Goal: Task Accomplishment & Management: Manage account settings

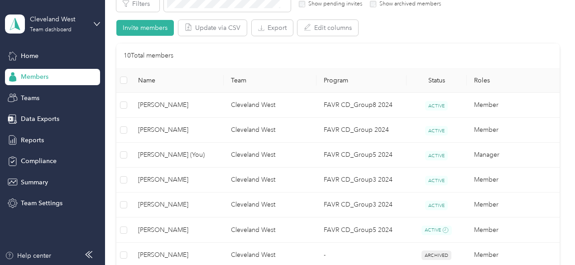
scroll to position [164, 0]
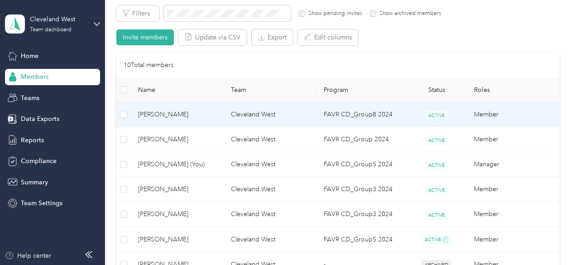
click at [169, 118] on span "[PERSON_NAME]" at bounding box center [177, 115] width 78 height 10
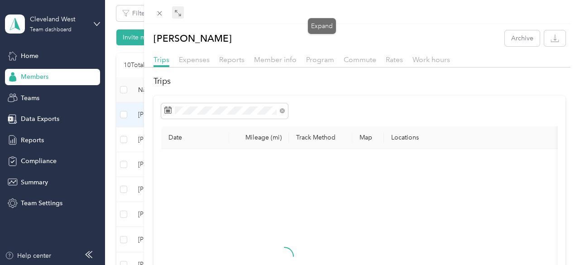
click at [182, 12] on icon at bounding box center [177, 13] width 7 height 7
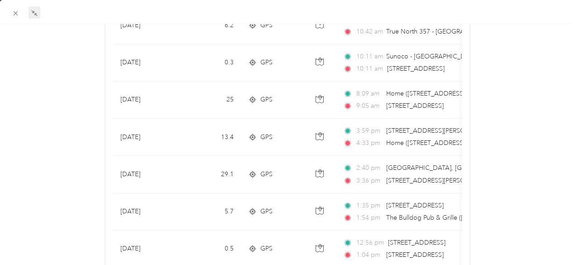
scroll to position [476, 0]
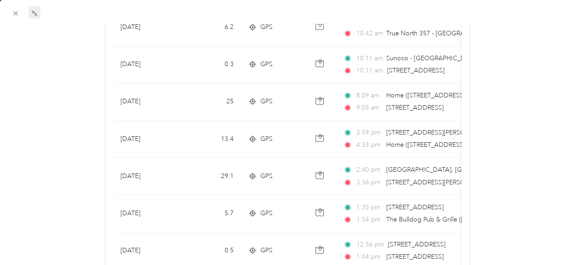
click at [561, 146] on div "[PERSON_NAME] Archive Trips Expenses Reports Member info Program Commute Rates …" at bounding box center [287, 101] width 575 height 1093
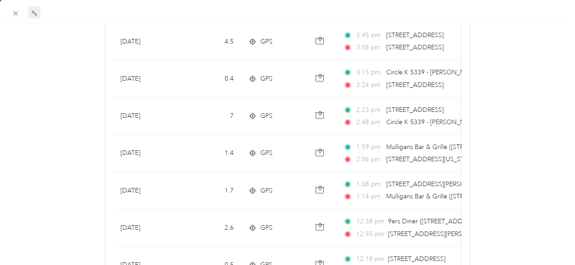
scroll to position [90, 0]
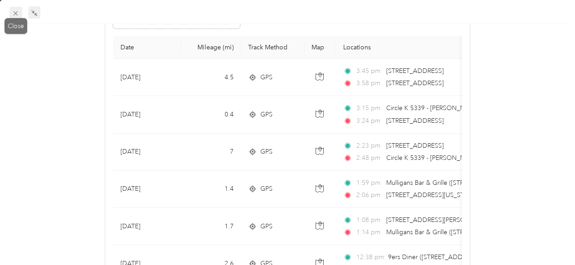
click at [12, 11] on icon at bounding box center [16, 14] width 8 height 8
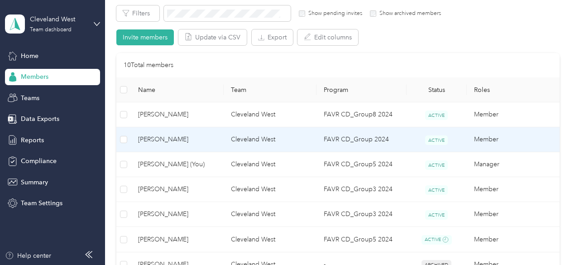
click at [174, 138] on span "[PERSON_NAME]" at bounding box center [177, 140] width 78 height 10
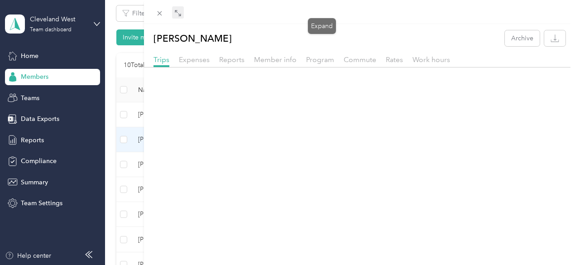
click at [182, 12] on icon at bounding box center [177, 13] width 7 height 7
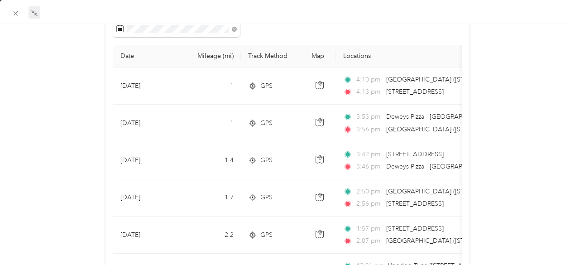
scroll to position [79, 0]
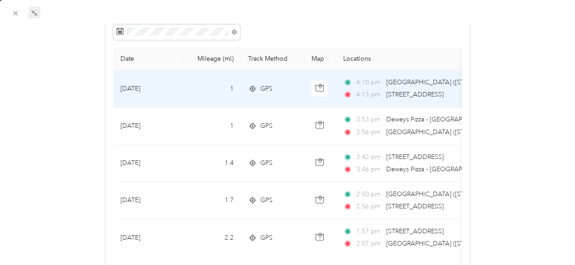
click at [403, 96] on span "[STREET_ADDRESS]" at bounding box center [415, 95] width 58 height 8
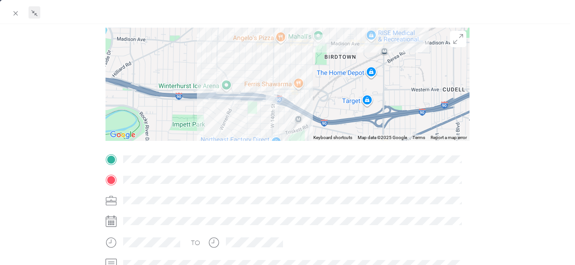
drag, startPoint x: 249, startPoint y: 123, endPoint x: 262, endPoint y: 105, distance: 22.4
click at [262, 105] on div at bounding box center [288, 84] width 365 height 113
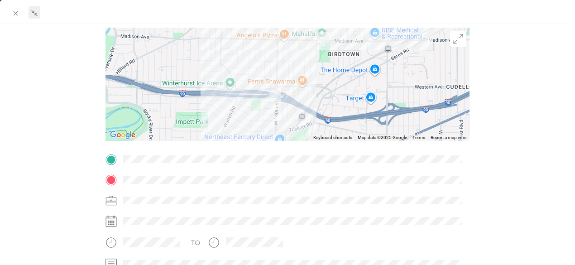
click at [285, 106] on div at bounding box center [284, 132] width 6 height 265
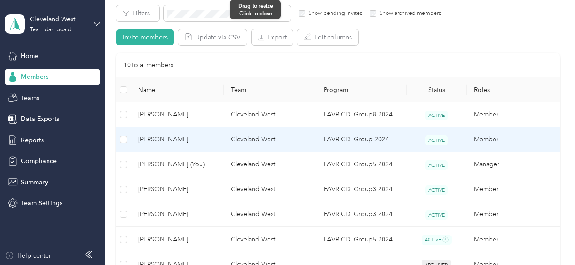
click at [285, 106] on div "BACK [PERSON_NAME] Trips Trip details Trip details This trip cannot be edited b…" at bounding box center [287, 132] width 575 height 265
click at [251, 135] on td "Cleveland West" at bounding box center [270, 139] width 93 height 25
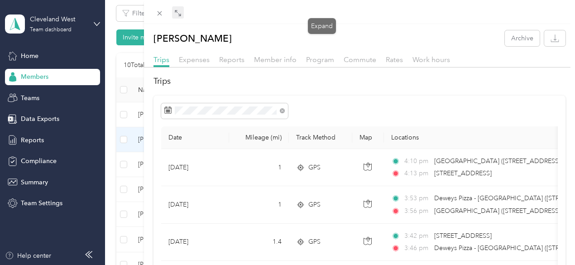
click at [182, 12] on icon at bounding box center [177, 13] width 7 height 7
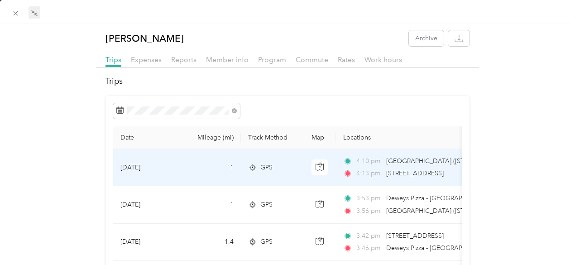
click at [183, 170] on td "1" at bounding box center [211, 167] width 60 height 37
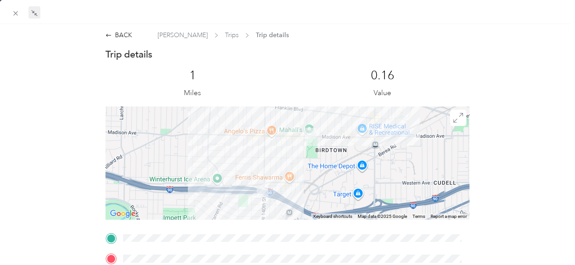
click at [342, 148] on div at bounding box center [288, 162] width 365 height 113
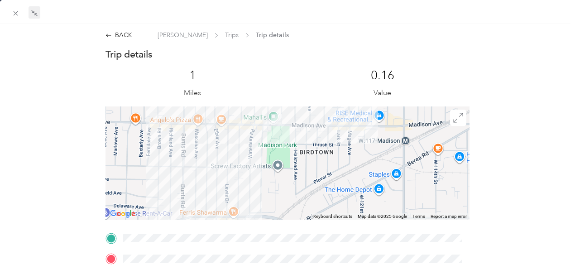
click at [222, 196] on div at bounding box center [288, 162] width 365 height 113
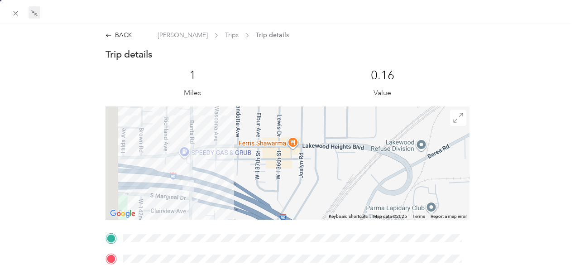
drag, startPoint x: 222, startPoint y: 196, endPoint x: 278, endPoint y: 94, distance: 116.8
click at [278, 94] on div "Trip details This trip cannot be edited because it is either under review, appr…" at bounding box center [288, 250] width 365 height 404
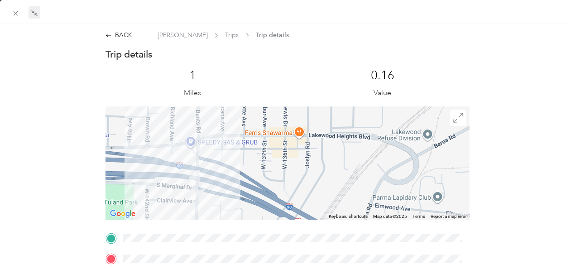
click at [211, 146] on div at bounding box center [288, 162] width 365 height 113
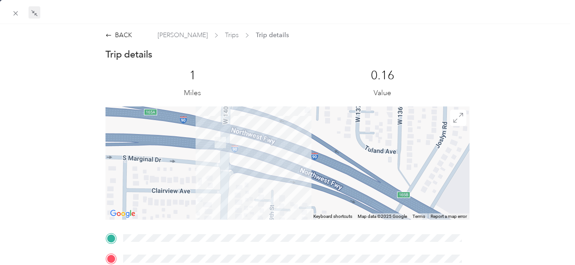
drag, startPoint x: 194, startPoint y: 189, endPoint x: 252, endPoint y: 105, distance: 102.0
click at [252, 105] on div "Trip details This trip cannot be edited because it is either under review, appr…" at bounding box center [288, 250] width 365 height 404
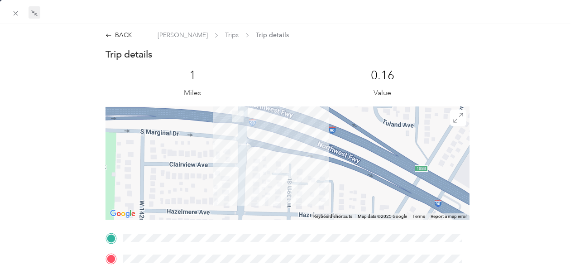
click at [231, 135] on div at bounding box center [288, 162] width 365 height 113
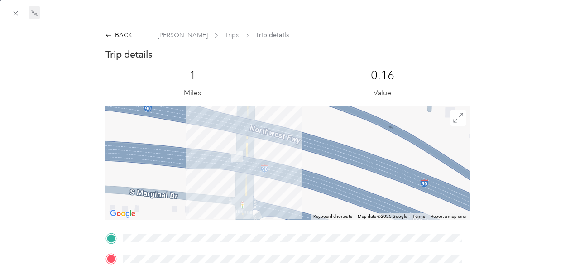
drag, startPoint x: 248, startPoint y: 132, endPoint x: 240, endPoint y: 223, distance: 91.4
click at [240, 223] on div "Trip details This trip cannot be edited because it is either under review, appr…" at bounding box center [288, 250] width 365 height 404
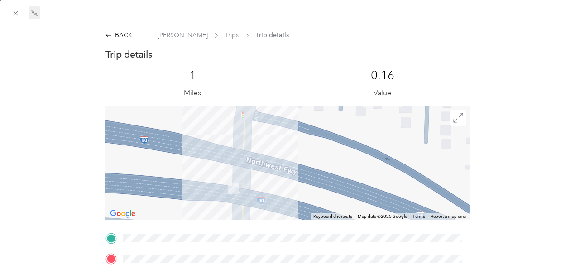
click at [240, 223] on div "Trip details This trip cannot be edited because it is either under review, appr…" at bounding box center [288, 250] width 365 height 404
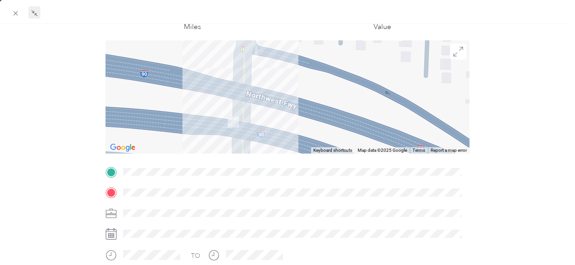
scroll to position [67, 0]
click at [19, 14] on icon at bounding box center [16, 14] width 8 height 8
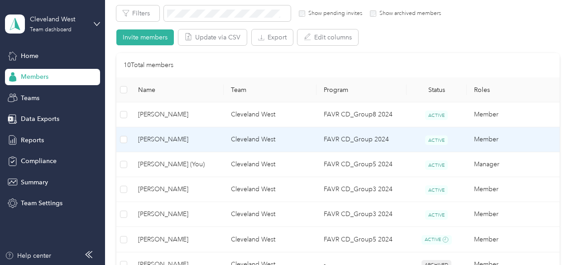
click at [200, 135] on span "[PERSON_NAME]" at bounding box center [177, 140] width 78 height 10
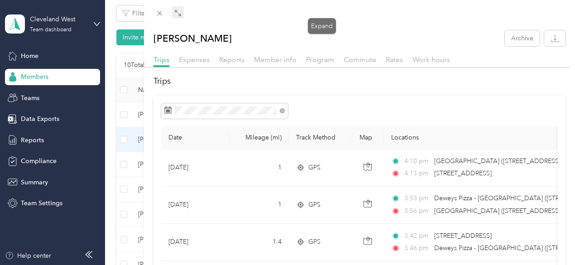
click at [184, 10] on span at bounding box center [178, 12] width 12 height 13
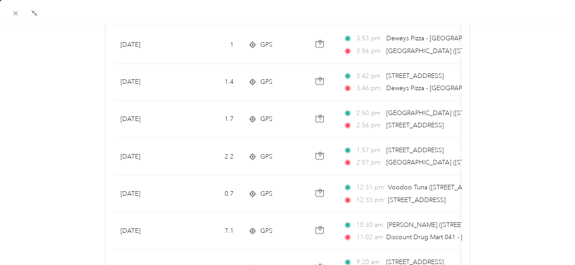
scroll to position [180, 0]
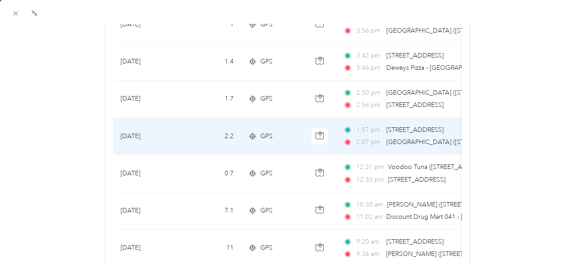
click at [422, 140] on span "[GEOGRAPHIC_DATA] ([STREET_ADDRESS])" at bounding box center [450, 142] width 128 height 8
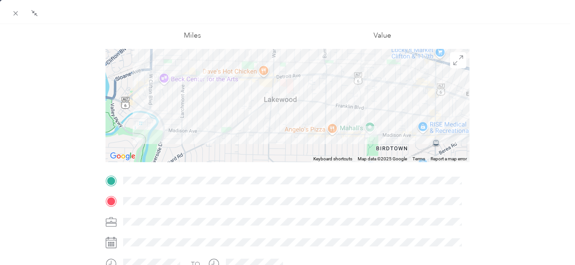
scroll to position [58, 0]
drag, startPoint x: 16, startPoint y: 10, endPoint x: 20, endPoint y: 17, distance: 7.7
click at [20, 17] on span at bounding box center [16, 13] width 13 height 13
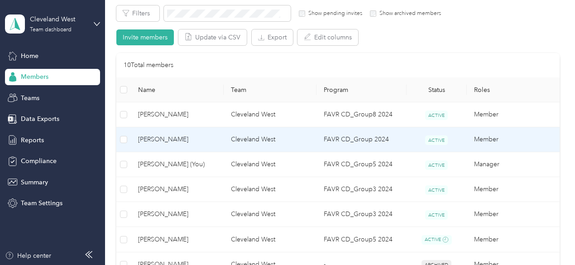
click at [178, 141] on span "[PERSON_NAME]" at bounding box center [177, 140] width 78 height 10
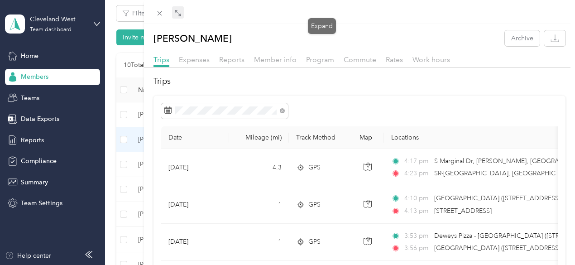
click at [184, 10] on span at bounding box center [178, 12] width 12 height 13
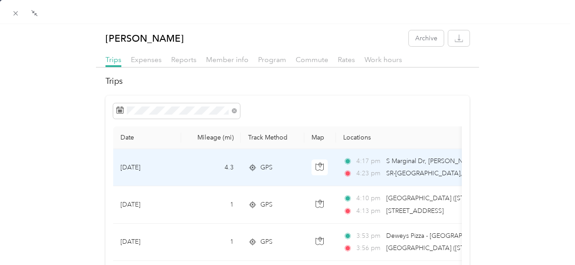
click at [415, 178] on td "4:17 pm S Marginal Dr, [PERSON_NAME], [GEOGRAPHIC_DATA], [GEOGRAPHIC_DATA] 4:23…" at bounding box center [440, 167] width 208 height 37
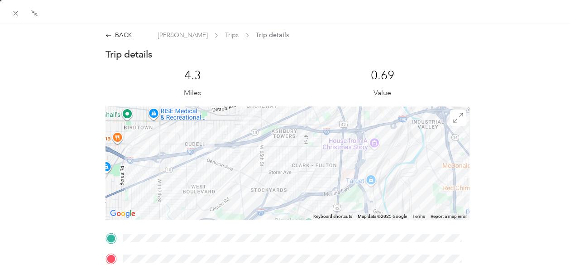
click at [380, 203] on div at bounding box center [288, 162] width 365 height 113
click at [405, 194] on div at bounding box center [288, 162] width 365 height 113
click at [410, 189] on div at bounding box center [288, 162] width 365 height 113
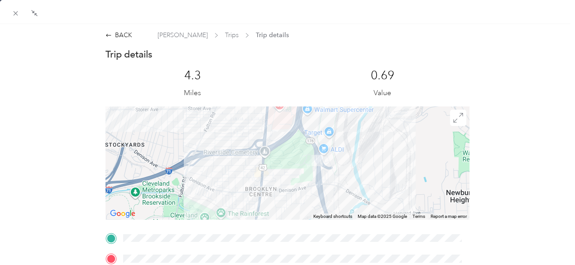
drag, startPoint x: 354, startPoint y: 184, endPoint x: 353, endPoint y: 135, distance: 49.8
click at [353, 135] on div at bounding box center [288, 162] width 365 height 113
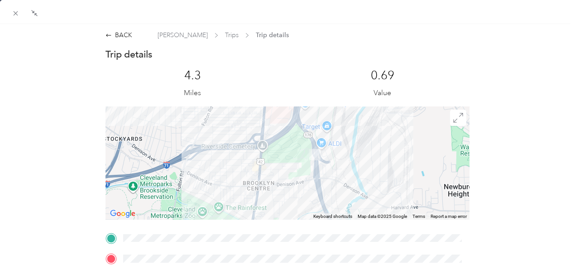
click at [324, 174] on div at bounding box center [288, 162] width 365 height 113
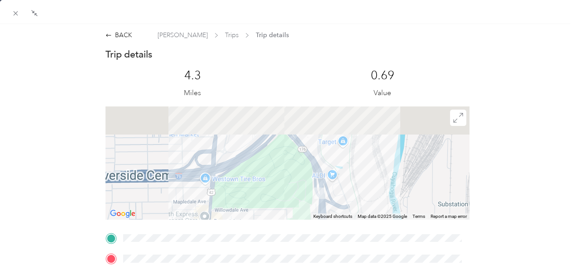
drag, startPoint x: 308, startPoint y: 154, endPoint x: 325, endPoint y: 215, distance: 64.0
click at [325, 215] on div "Keyboard shortcuts Map Data Map data ©2025 Google Map data ©2025 Google 200 m C…" at bounding box center [288, 162] width 365 height 113
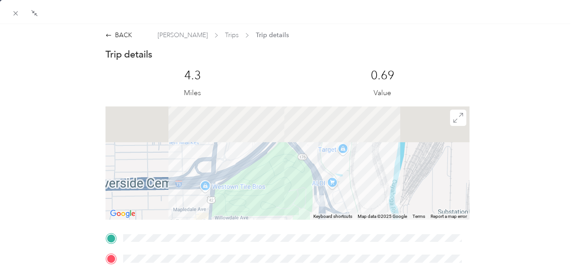
click at [304, 188] on div at bounding box center [288, 162] width 365 height 113
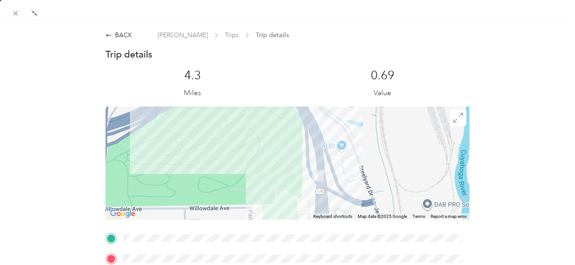
drag, startPoint x: 368, startPoint y: 202, endPoint x: 353, endPoint y: 163, distance: 41.3
click at [353, 163] on div at bounding box center [288, 162] width 365 height 113
drag, startPoint x: 249, startPoint y: 164, endPoint x: 248, endPoint y: 143, distance: 20.9
click at [248, 143] on div at bounding box center [288, 162] width 365 height 113
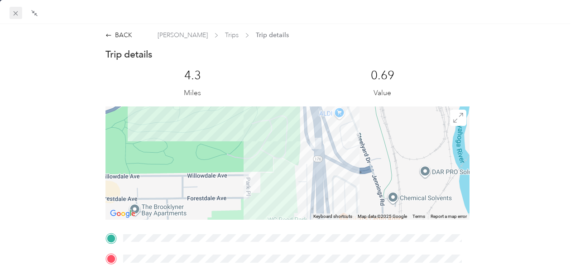
click at [21, 10] on span at bounding box center [16, 13] width 13 height 13
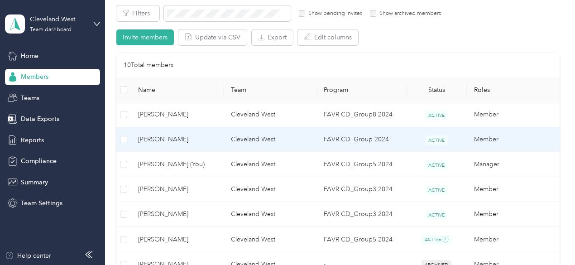
click at [155, 139] on span "[PERSON_NAME]" at bounding box center [177, 140] width 78 height 10
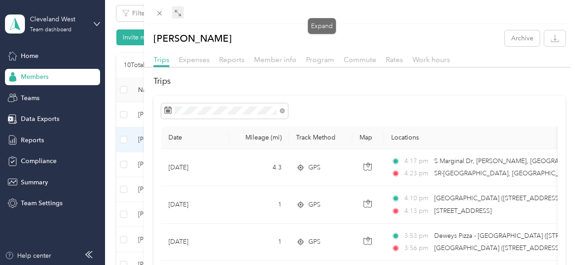
click at [182, 14] on icon at bounding box center [177, 13] width 7 height 7
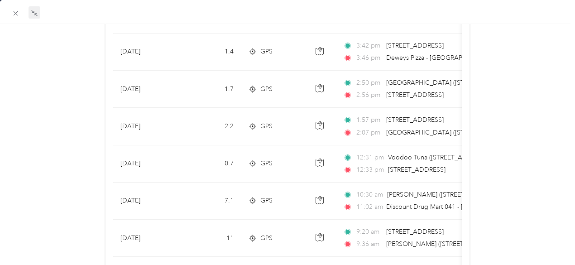
scroll to position [236, 0]
